Goal: Communication & Community: Participate in discussion

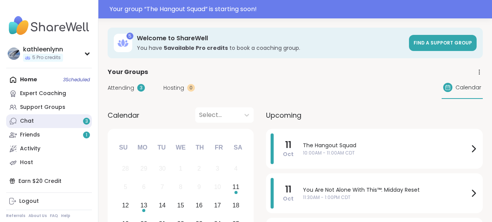
click at [34, 119] on link "Chat 3" at bounding box center [49, 121] width 86 height 14
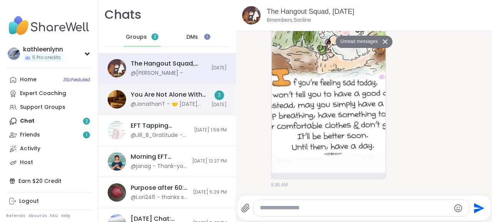
click at [146, 100] on div "You Are Not Alone With This™: Midday Reset, [DATE] @JonathanT - 🤝 [DATE] Topic …" at bounding box center [169, 100] width 76 height 18
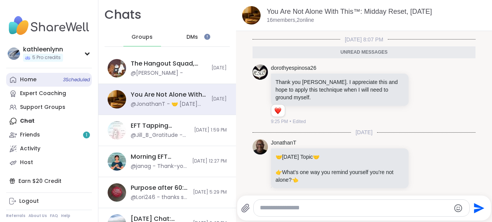
click at [80, 80] on span "3 Scheduled" at bounding box center [76, 80] width 27 height 6
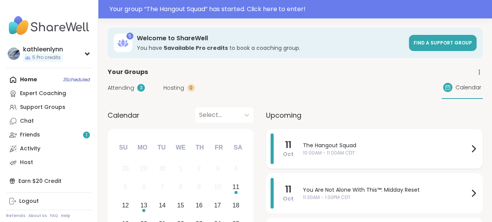
click at [318, 148] on span "The Hangout Squad" at bounding box center [386, 146] width 166 height 8
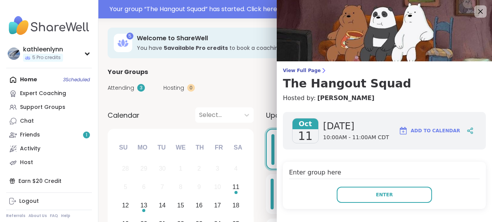
click at [318, 148] on div "[DATE] [DATE] 10:00AM - 11:00AM CDT Add to Calendar" at bounding box center [384, 131] width 203 height 38
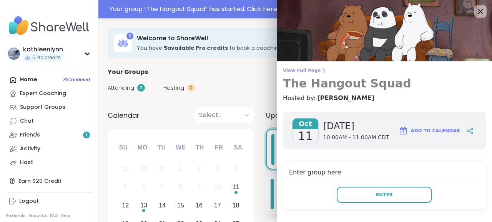
click at [302, 68] on span "View Full Page" at bounding box center [384, 71] width 203 height 6
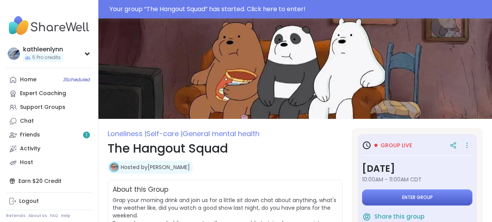
click at [443, 196] on button "Enter group" at bounding box center [417, 198] width 110 height 16
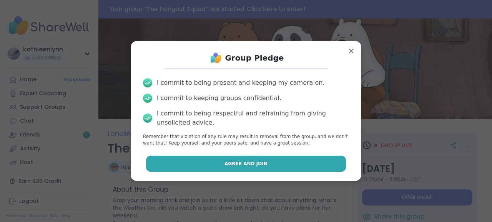
click at [322, 164] on button "Agree and Join" at bounding box center [246, 164] width 200 height 16
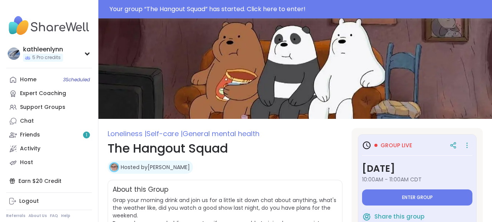
type textarea "*"
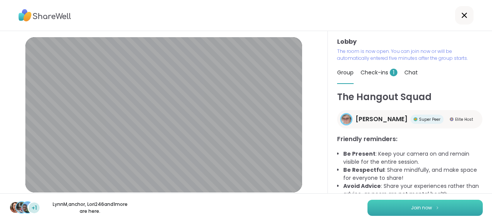
click at [406, 209] on button "Join now" at bounding box center [424, 208] width 115 height 16
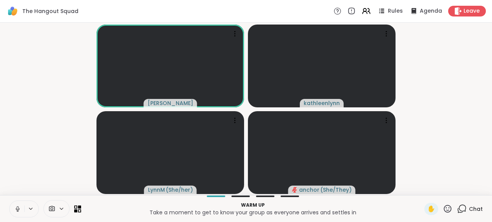
click at [16, 209] on icon at bounding box center [18, 209] width 4 height 2
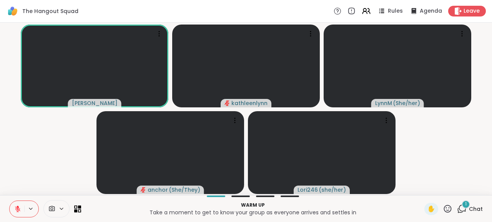
click at [463, 210] on icon at bounding box center [462, 209] width 10 height 10
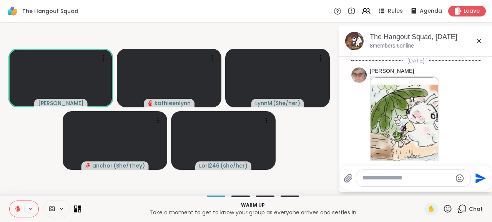
scroll to position [191, 0]
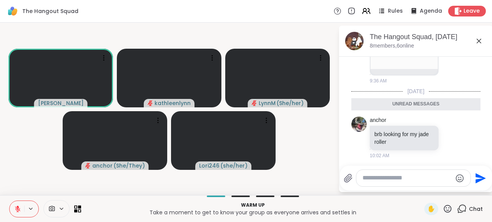
click at [17, 209] on icon at bounding box center [17, 209] width 5 height 5
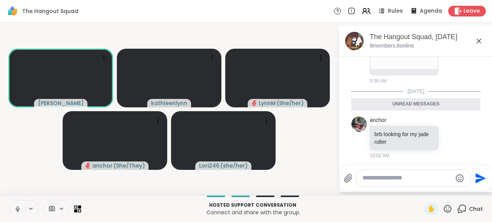
click at [17, 209] on icon at bounding box center [18, 208] width 2 height 3
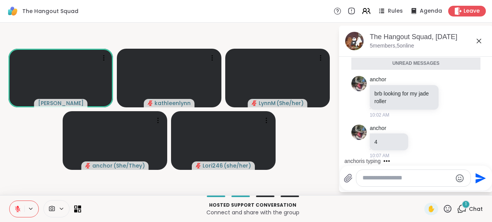
scroll to position [213, 0]
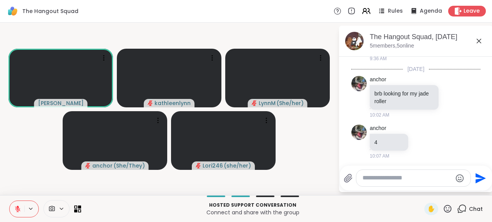
click at [374, 180] on textarea "Type your message" at bounding box center [407, 178] width 90 height 8
type textarea "*"
click at [481, 179] on icon "Send" at bounding box center [480, 178] width 12 height 12
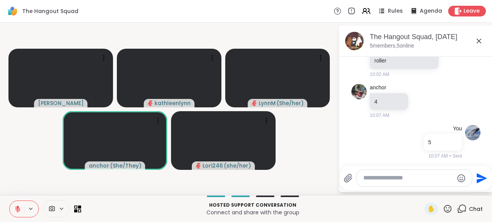
scroll to position [295, 0]
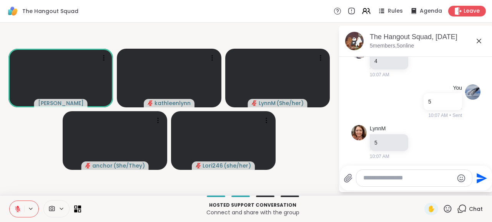
click at [18, 208] on icon at bounding box center [18, 207] width 2 height 3
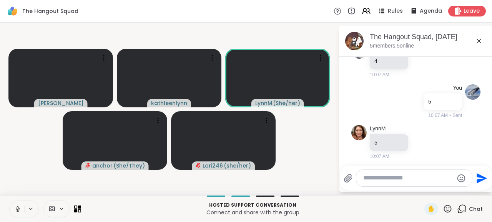
click at [17, 206] on icon at bounding box center [17, 209] width 7 height 7
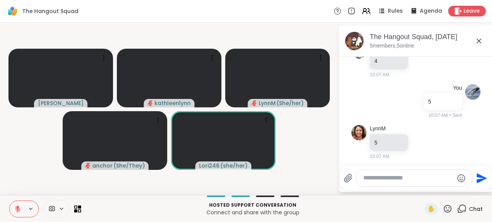
click at [17, 209] on icon at bounding box center [17, 209] width 5 height 5
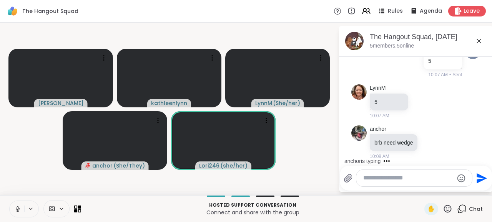
scroll to position [438, 0]
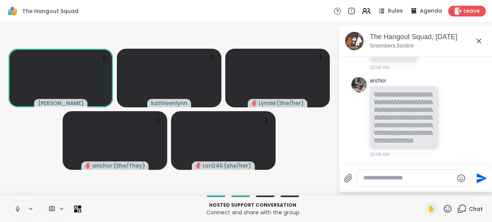
click at [17, 209] on icon at bounding box center [17, 209] width 7 height 7
click at [17, 210] on icon at bounding box center [17, 209] width 7 height 7
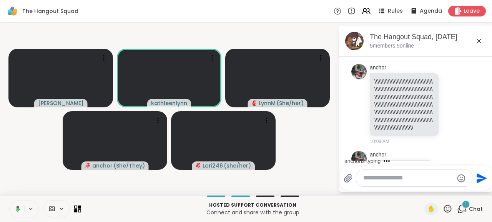
scroll to position [478, 0]
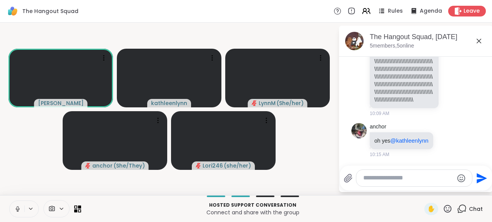
click at [17, 208] on icon at bounding box center [18, 208] width 2 height 3
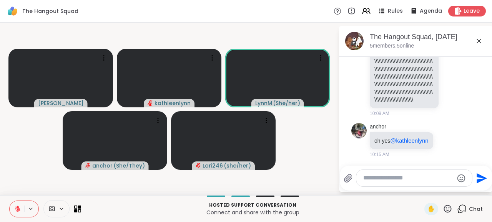
scroll to position [692, 0]
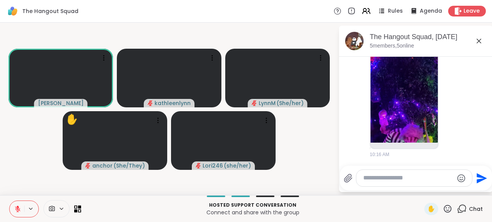
click at [16, 210] on icon at bounding box center [17, 209] width 7 height 7
click at [430, 207] on span "✋" at bounding box center [431, 209] width 8 height 9
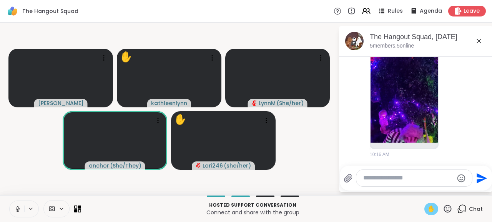
click at [432, 209] on span "✋" at bounding box center [431, 209] width 8 height 9
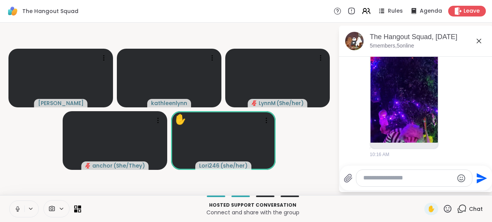
click at [18, 206] on icon at bounding box center [17, 209] width 7 height 7
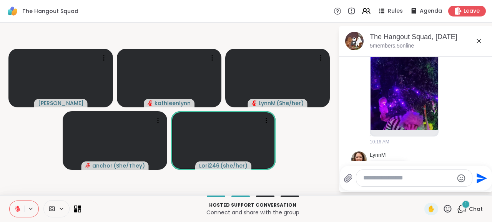
scroll to position [733, 0]
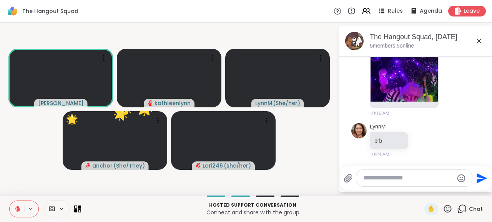
click at [15, 206] on icon at bounding box center [17, 209] width 7 height 7
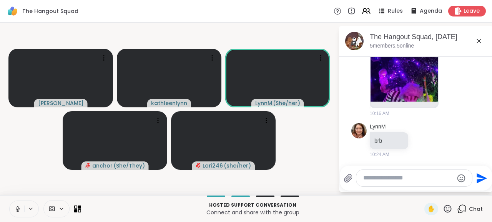
click at [366, 182] on textarea "Type your message" at bounding box center [408, 178] width 90 height 8
type textarea "***"
click at [483, 179] on icon "Send" at bounding box center [481, 178] width 10 height 10
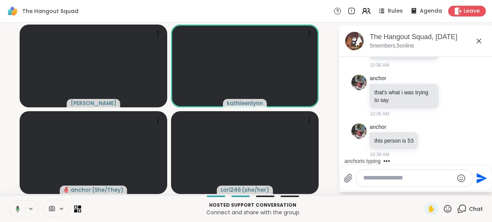
scroll to position [983, 0]
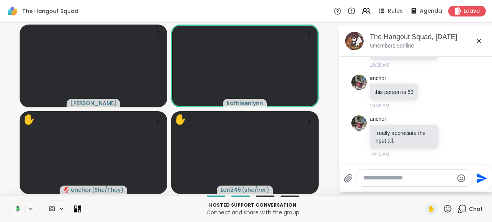
click at [17, 208] on icon at bounding box center [18, 209] width 2 height 3
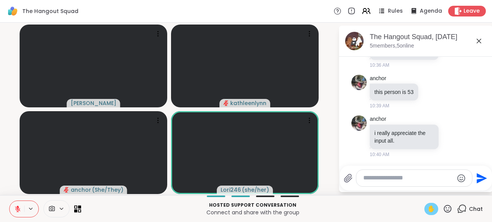
click at [431, 210] on span "✋" at bounding box center [431, 209] width 8 height 9
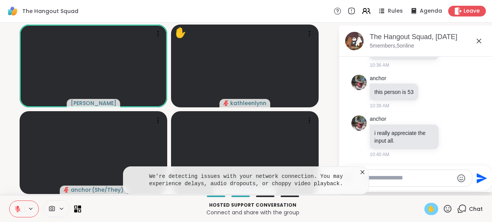
click at [17, 207] on icon at bounding box center [18, 207] width 2 height 3
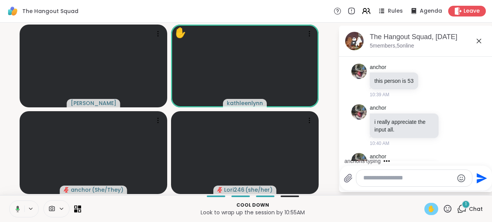
scroll to position [1046, 0]
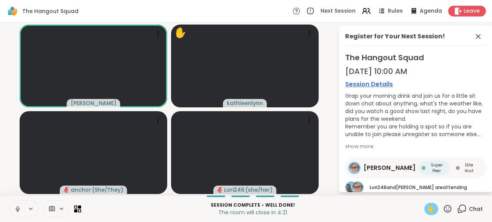
click at [431, 210] on span "✋" at bounding box center [431, 209] width 8 height 9
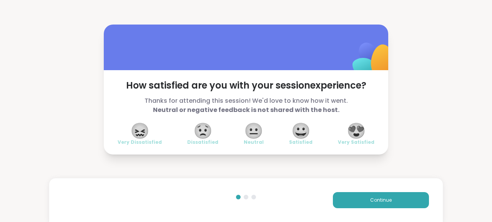
click at [357, 129] on span "😍" at bounding box center [355, 131] width 19 height 14
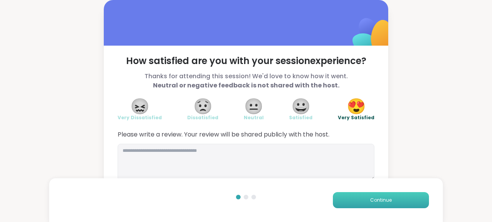
click at [366, 201] on button "Continue" at bounding box center [381, 200] width 96 height 16
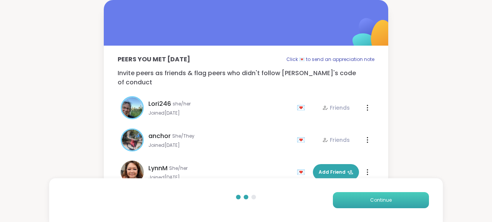
click at [366, 201] on button "Continue" at bounding box center [381, 200] width 96 height 16
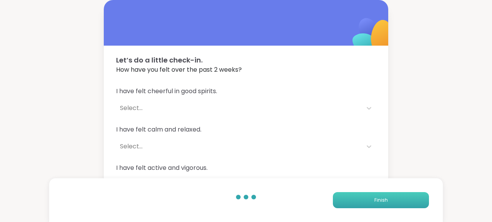
click at [366, 201] on button "Finish" at bounding box center [381, 200] width 96 height 16
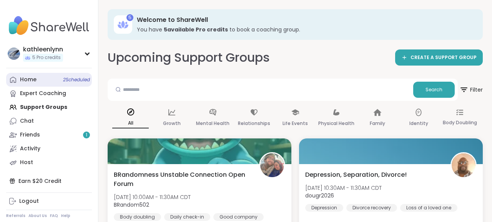
click at [24, 80] on div "Home 2 Scheduled" at bounding box center [28, 80] width 17 height 8
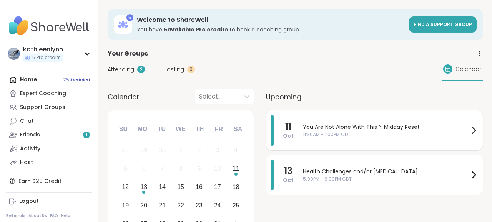
click at [330, 131] on span "11:30AM - 1:00PM CDT" at bounding box center [386, 134] width 166 height 7
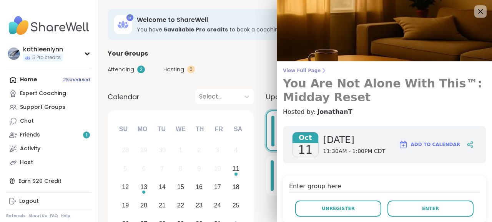
click at [305, 70] on span "View Full Page" at bounding box center [384, 71] width 203 height 6
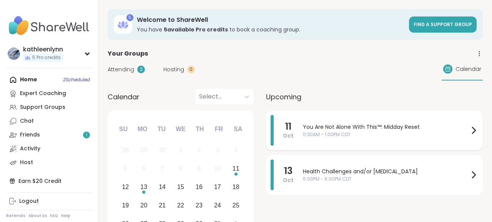
click at [347, 128] on span "You Are Not Alone With This™: Midday Reset" at bounding box center [386, 127] width 166 height 8
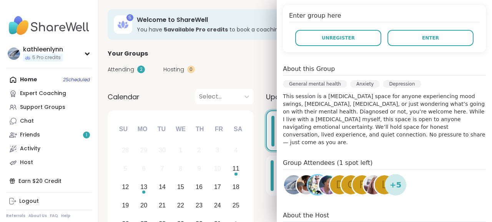
scroll to position [206, 0]
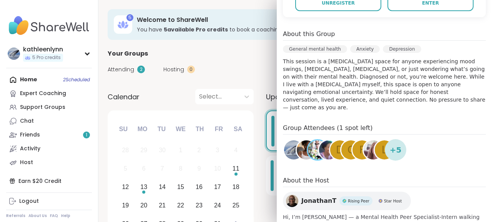
click at [394, 33] on div "About this Group" at bounding box center [384, 35] width 203 height 11
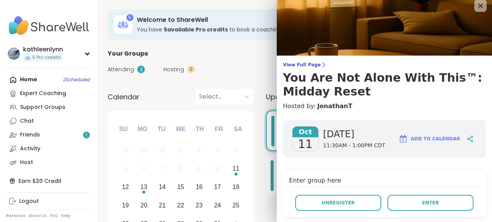
scroll to position [0, 0]
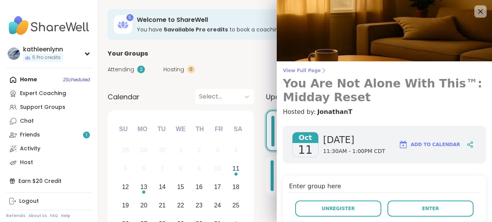
click at [303, 73] on span "View Full Page" at bounding box center [384, 71] width 203 height 6
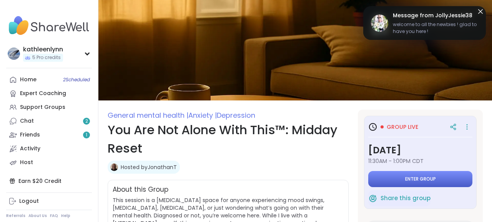
click at [422, 179] on span "Enter group" at bounding box center [420, 179] width 31 height 6
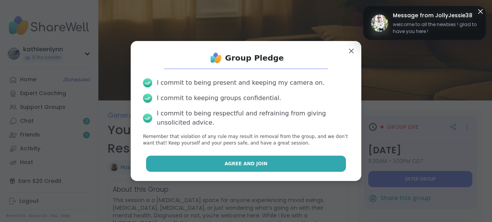
click at [312, 164] on button "Agree and Join" at bounding box center [246, 164] width 200 height 16
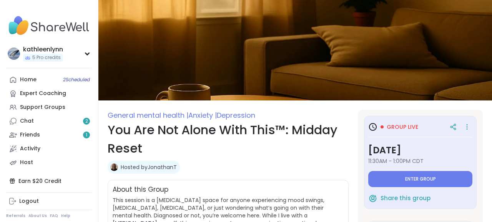
type textarea "*"
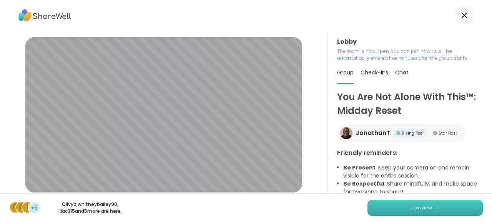
click at [429, 207] on span "Join now" at bounding box center [421, 208] width 21 height 7
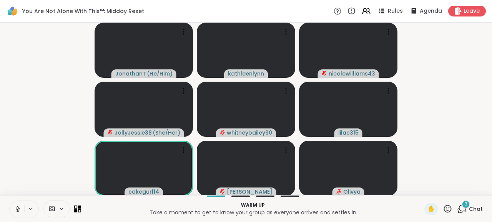
click at [17, 209] on icon at bounding box center [18, 208] width 2 height 3
click at [461, 209] on icon at bounding box center [462, 209] width 10 height 10
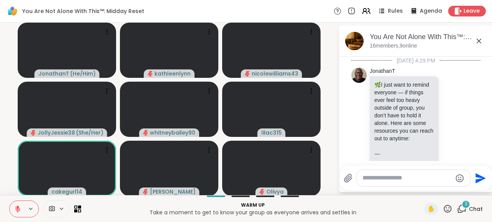
scroll to position [1255, 0]
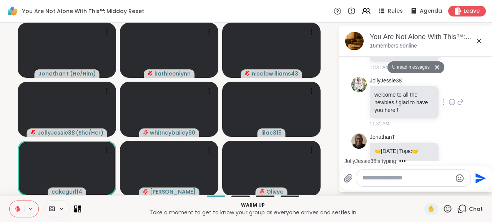
click at [473, 74] on div "JollyJessie38 welcome to all the newbies ! glad to have you here ! 11:31 AM" at bounding box center [415, 102] width 129 height 56
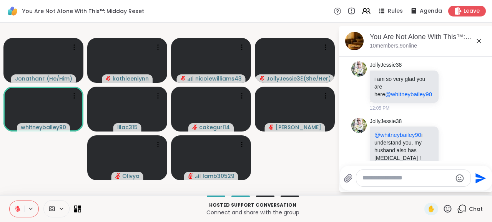
scroll to position [4354, 0]
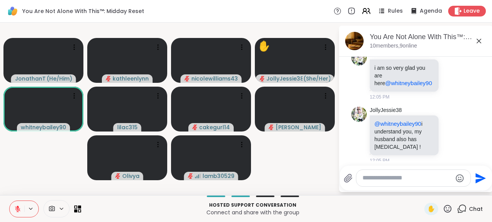
click at [448, 210] on icon at bounding box center [448, 209] width 10 height 10
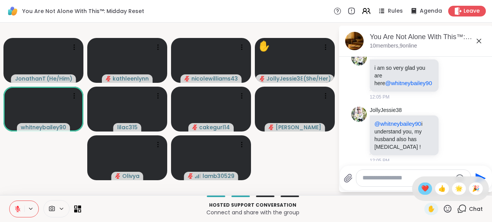
click at [421, 187] on span "❤️" at bounding box center [425, 188] width 8 height 9
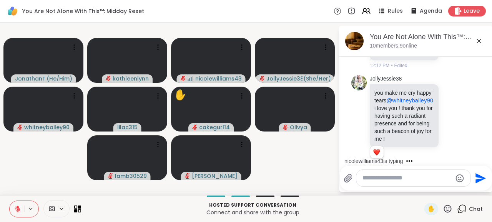
scroll to position [4623, 0]
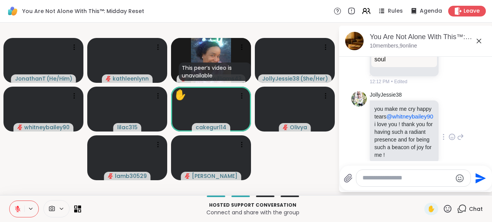
click at [451, 134] on icon at bounding box center [452, 137] width 6 height 6
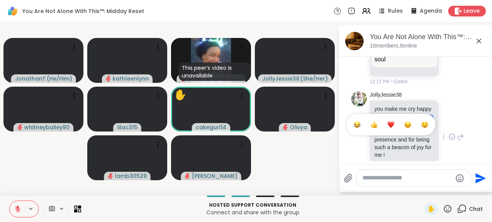
click at [391, 121] on div "Select Reaction: Heart" at bounding box center [390, 124] width 7 height 7
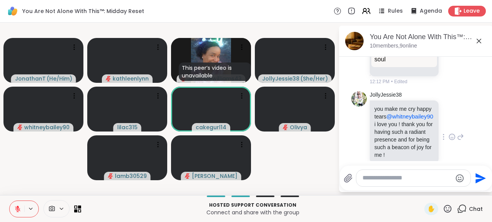
click at [469, 92] on div "JollyJessie38 you make me cry happy tears @whitneybailey90 i love you ! thank y…" at bounding box center [415, 137] width 129 height 98
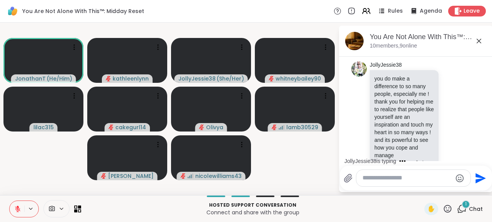
scroll to position [5334, 0]
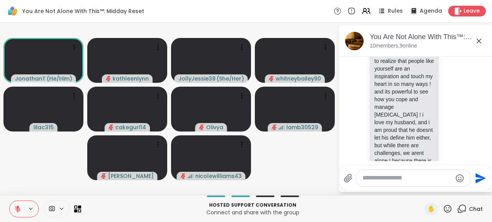
click at [18, 210] on icon at bounding box center [17, 209] width 7 height 7
click at [431, 209] on span "✋" at bounding box center [431, 209] width 8 height 9
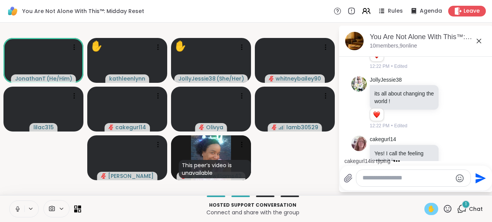
scroll to position [5509, 0]
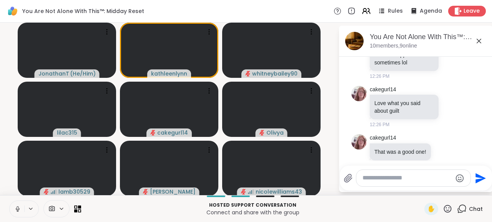
scroll to position [6064, 0]
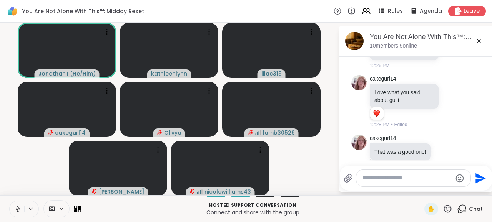
click at [17, 209] on icon at bounding box center [18, 208] width 2 height 3
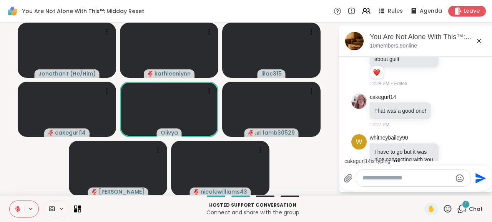
scroll to position [6153, 0]
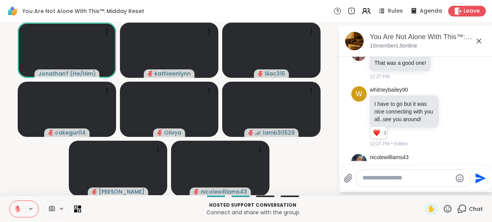
click at [373, 182] on textarea "Type your message" at bounding box center [407, 178] width 90 height 8
type textarea "**********"
click at [477, 176] on icon "Send" at bounding box center [481, 178] width 10 height 10
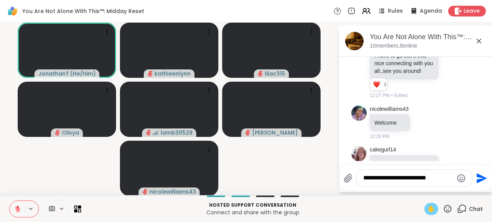
click at [432, 210] on span "✋" at bounding box center [431, 209] width 8 height 9
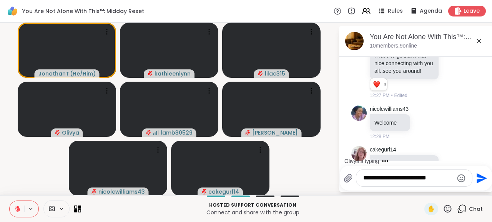
click at [17, 211] on icon at bounding box center [17, 209] width 7 height 7
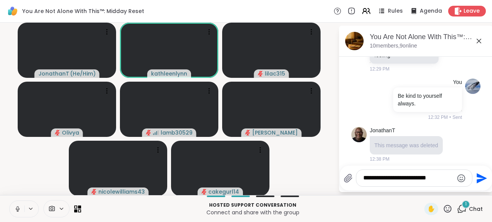
scroll to position [6366, 0]
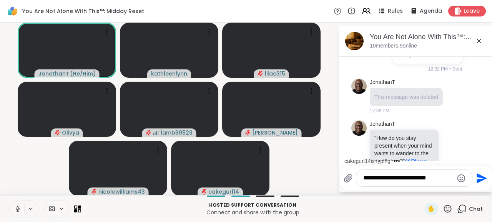
click at [18, 209] on icon at bounding box center [17, 209] width 7 height 7
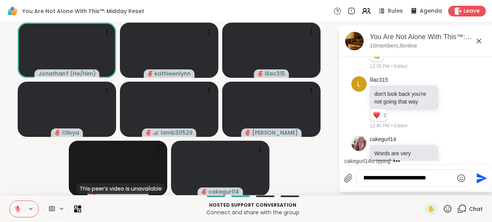
scroll to position [6549, 0]
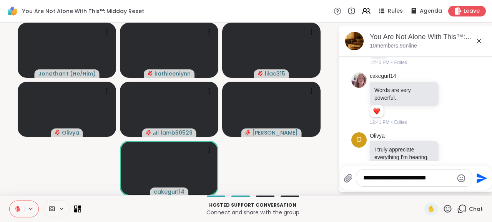
click at [17, 211] on icon at bounding box center [17, 209] width 5 height 5
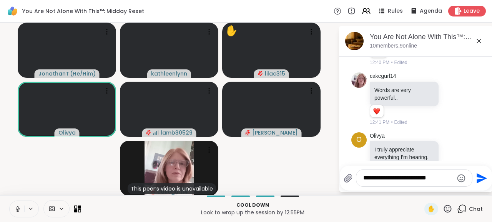
click at [16, 207] on icon at bounding box center [17, 209] width 7 height 7
click at [447, 207] on icon at bounding box center [448, 209] width 10 height 10
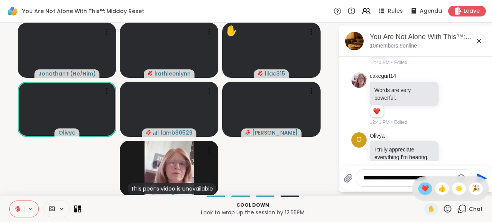
click at [424, 189] on span "❤️" at bounding box center [425, 188] width 8 height 9
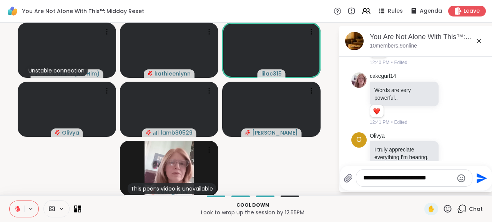
scroll to position [6560, 0]
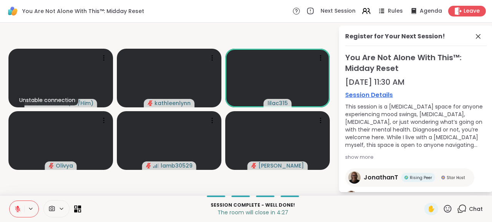
click at [16, 211] on icon at bounding box center [17, 209] width 7 height 7
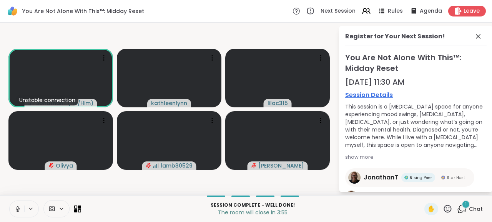
click at [462, 207] on icon at bounding box center [462, 209] width 10 height 10
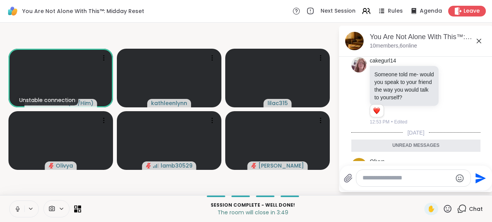
scroll to position [6651, 0]
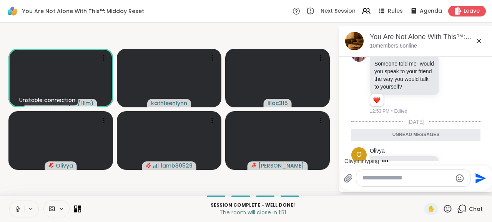
click at [448, 210] on icon at bounding box center [448, 209] width 10 height 10
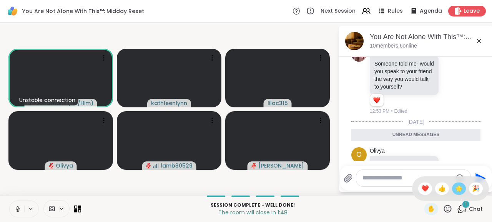
scroll to position [6674, 0]
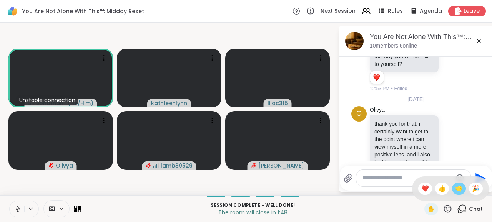
click at [456, 189] on span "🌟" at bounding box center [459, 188] width 8 height 9
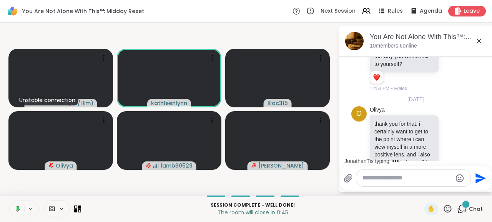
scroll to position [6714, 0]
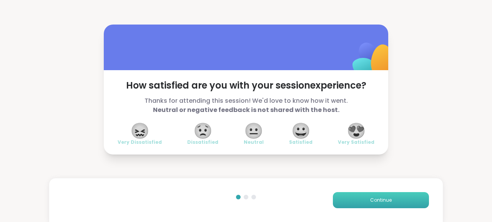
click at [384, 206] on button "Continue" at bounding box center [381, 200] width 96 height 16
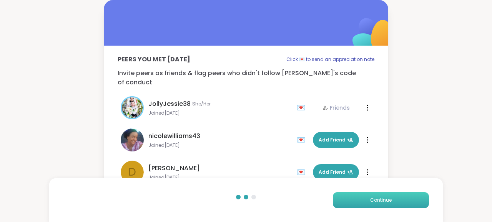
click at [384, 206] on button "Continue" at bounding box center [381, 200] width 96 height 16
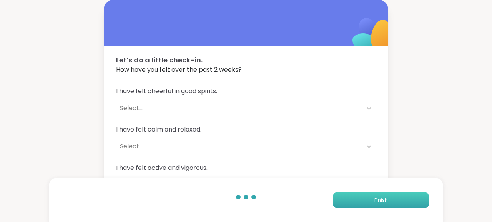
click at [373, 201] on button "Finish" at bounding box center [381, 200] width 96 height 16
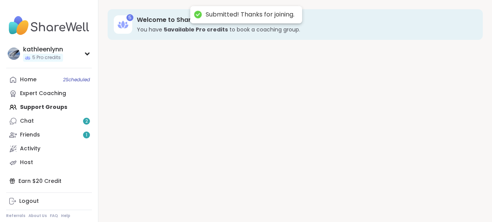
click at [373, 201] on div "5 Welcome to ShareWell You have 5 available Pro credit s to book a coaching gro…" at bounding box center [294, 111] width 393 height 222
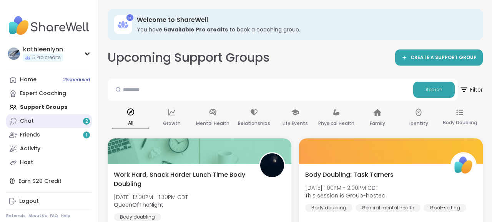
click at [28, 121] on div "Chat 2" at bounding box center [27, 122] width 14 height 8
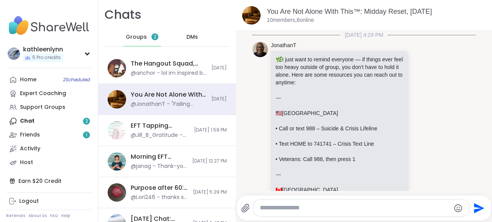
scroll to position [5282, 0]
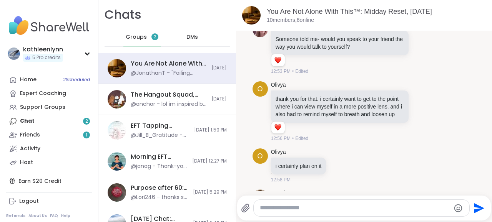
click at [344, 202] on icon at bounding box center [342, 206] width 7 height 9
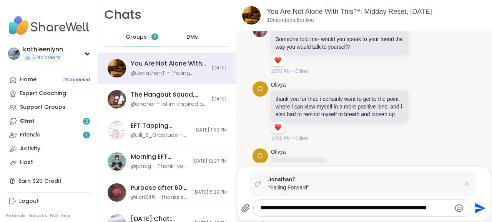
type textarea "**********"
click at [476, 205] on icon "Send" at bounding box center [480, 208] width 10 height 10
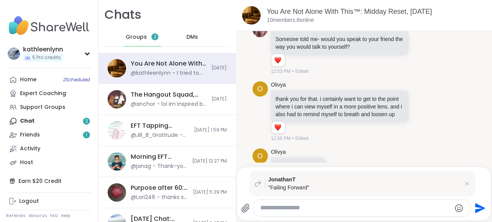
scroll to position [5357, 0]
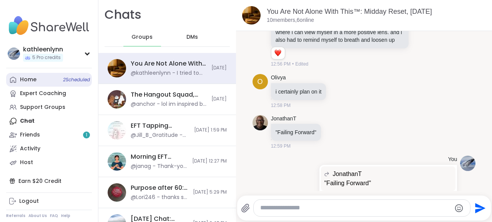
click at [26, 82] on div "Home 2 Scheduled" at bounding box center [28, 80] width 17 height 8
